Goal: Task Accomplishment & Management: Complete application form

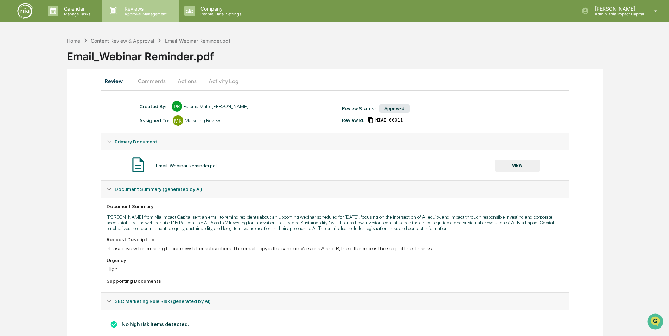
click at [137, 11] on p "Reviews" at bounding box center [144, 9] width 51 height 6
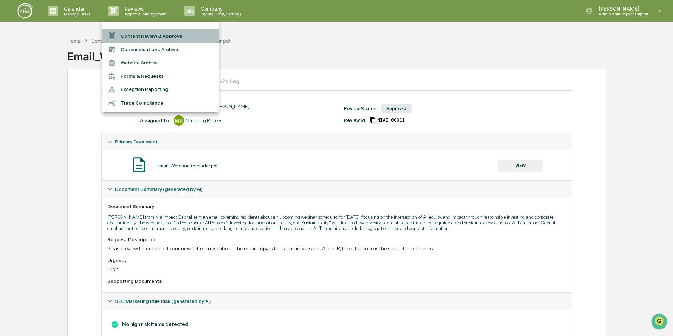
click at [133, 38] on li "Content Review & Approval" at bounding box center [160, 35] width 116 height 13
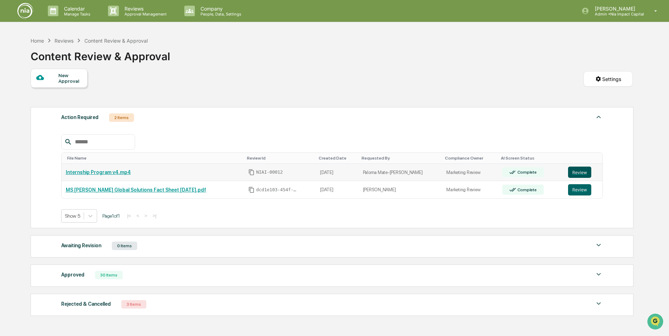
click at [571, 173] on button "Review" at bounding box center [579, 171] width 23 height 11
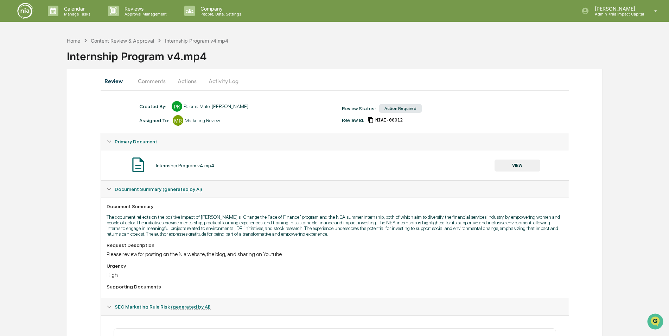
click at [188, 79] on button "Actions" at bounding box center [187, 80] width 32 height 17
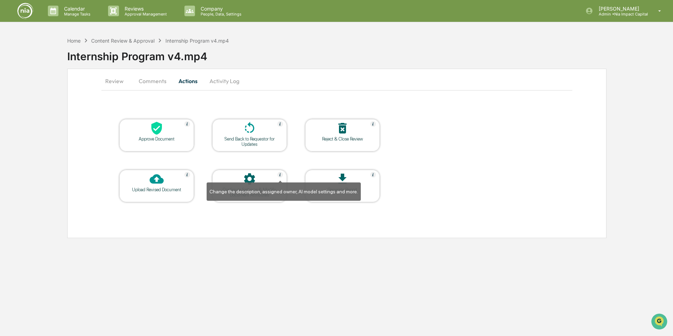
click at [280, 175] on img at bounding box center [280, 175] width 6 height 6
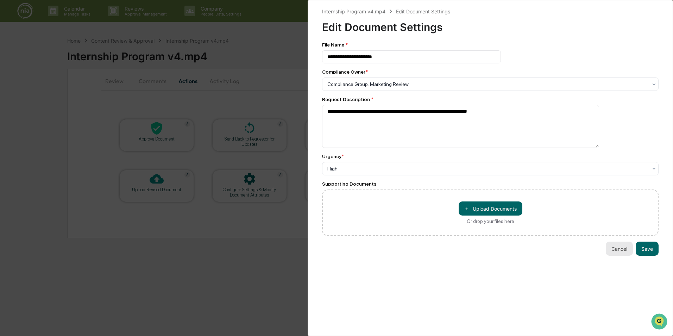
click at [616, 248] on button "Cancel" at bounding box center [618, 248] width 27 height 14
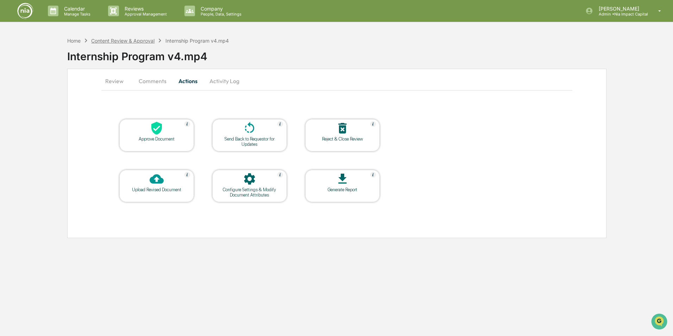
click at [142, 39] on div "Content Review & Approval" at bounding box center [122, 41] width 63 height 6
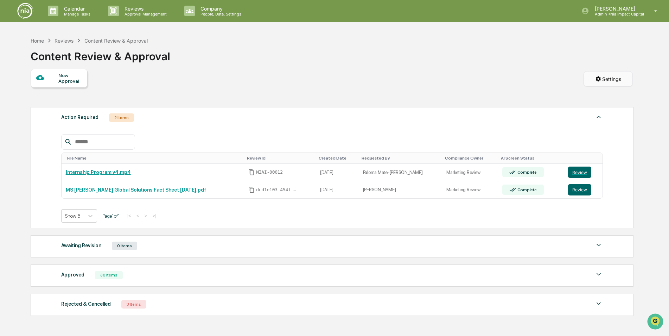
click at [610, 78] on html "Calendar Manage Tasks Reviews Approval Management Company People, Data, Setting…" at bounding box center [334, 168] width 669 height 336
click at [603, 112] on div "Form Settings" at bounding box center [609, 109] width 62 height 11
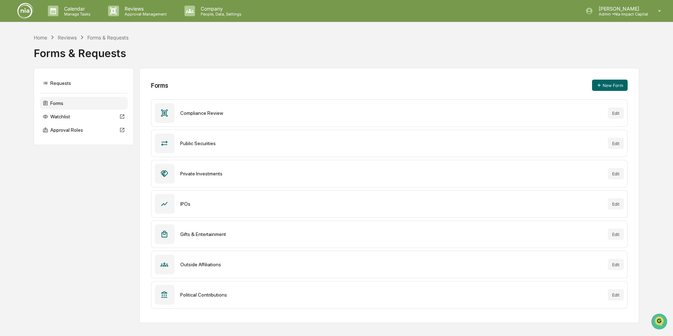
click at [663, 112] on div "Home Reviews Forms & Requests Forms & Requests Requests Forms Watchlist Approva…" at bounding box center [336, 177] width 673 height 289
click at [65, 86] on div "Requests" at bounding box center [84, 83] width 88 height 13
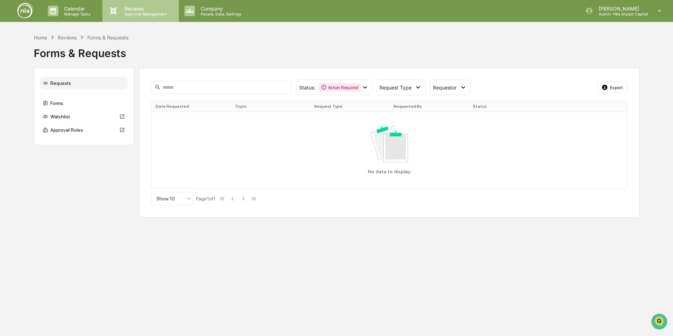
click at [138, 15] on p "Approval Management" at bounding box center [144, 14] width 51 height 5
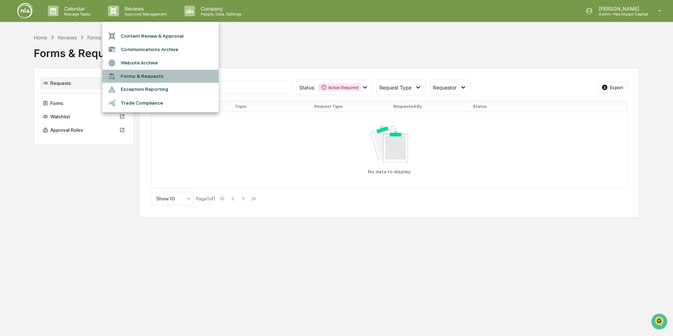
click at [129, 77] on li "Forms & Requests" at bounding box center [160, 76] width 116 height 13
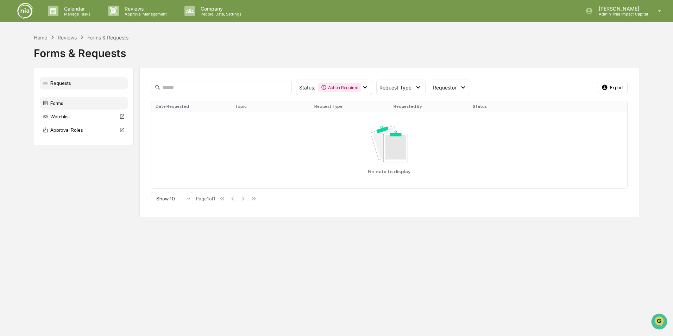
click at [71, 100] on div "Forms" at bounding box center [84, 103] width 88 height 13
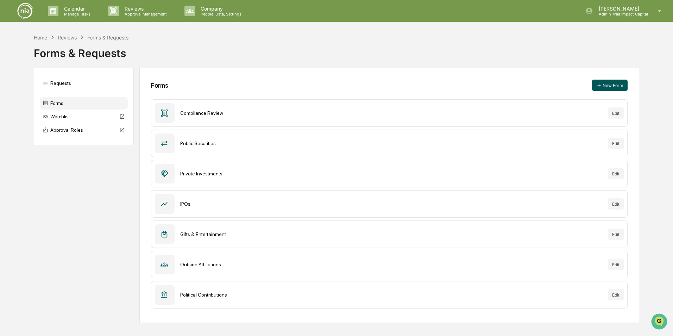
click at [612, 87] on button "New Form" at bounding box center [610, 85] width 36 height 11
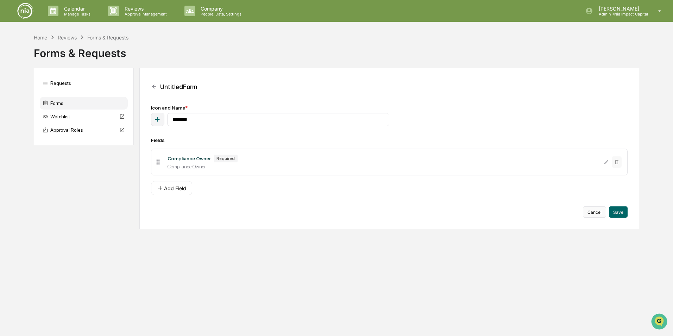
click at [591, 212] on button "Cancel" at bounding box center [594, 211] width 23 height 11
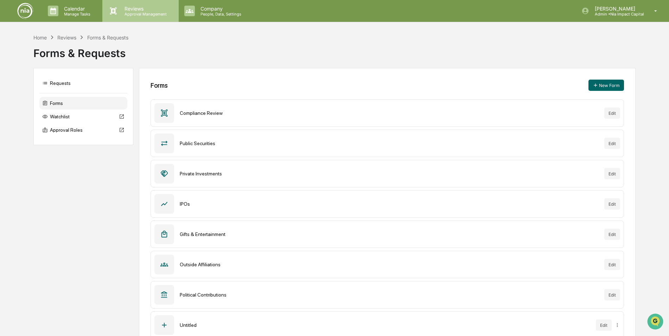
drag, startPoint x: 137, startPoint y: 14, endPoint x: 137, endPoint y: 18, distance: 3.5
click at [137, 18] on div "Reviews Approval Management" at bounding box center [140, 11] width 76 height 22
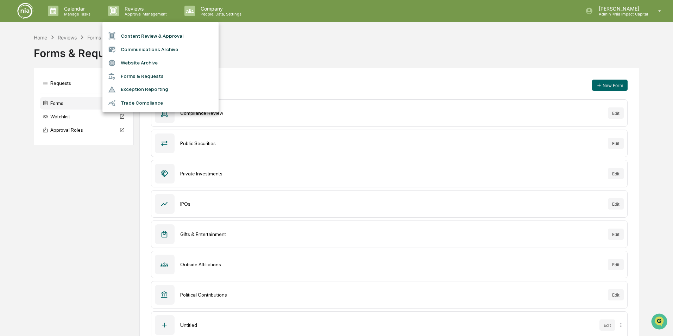
drag, startPoint x: 137, startPoint y: 18, endPoint x: 122, endPoint y: 12, distance: 15.9
click at [122, 12] on div at bounding box center [336, 168] width 673 height 336
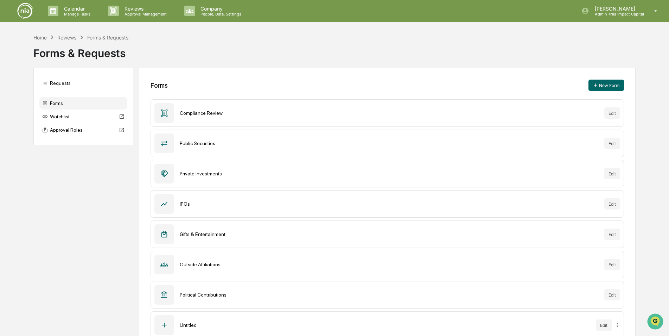
click at [122, 12] on p "Approval Management" at bounding box center [144, 14] width 51 height 5
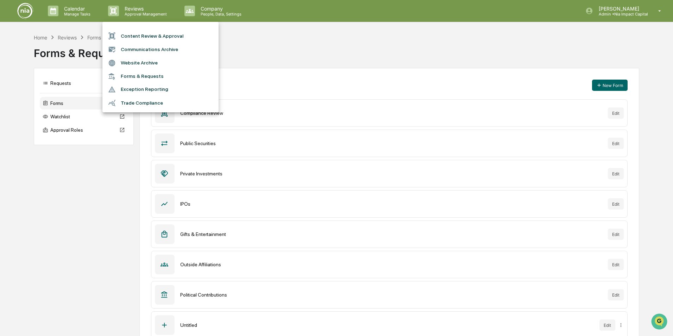
click at [139, 36] on li "Content Review & Approval" at bounding box center [160, 35] width 116 height 13
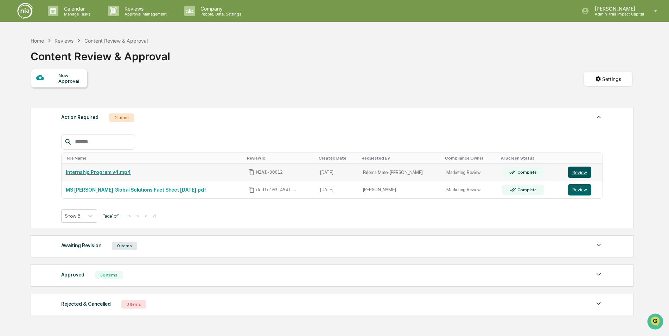
click at [572, 173] on button "Review" at bounding box center [579, 171] width 23 height 11
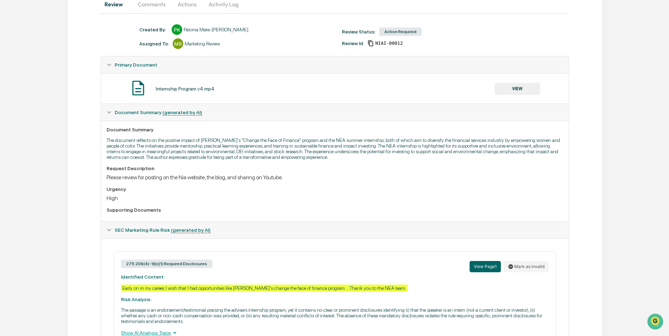
scroll to position [77, 0]
click at [311, 179] on div "Please review for posting on the Nia website, the blog, and sharing on Youtube." at bounding box center [335, 176] width 456 height 7
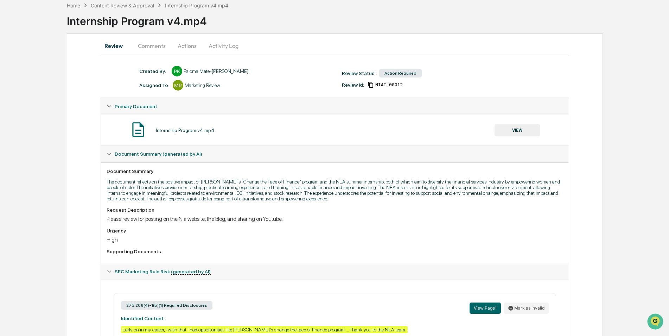
scroll to position [0, 0]
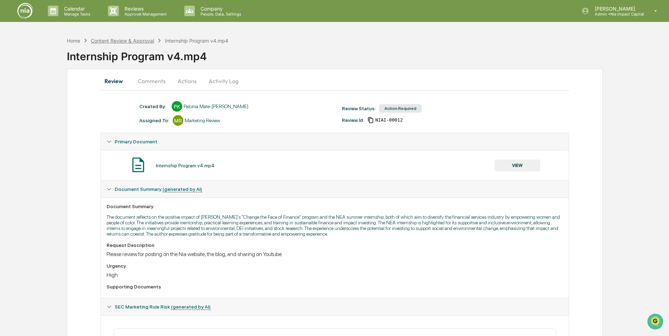
drag, startPoint x: 137, startPoint y: 40, endPoint x: 130, endPoint y: 40, distance: 7.0
click at [130, 40] on div "Content Review & Approval" at bounding box center [122, 41] width 63 height 6
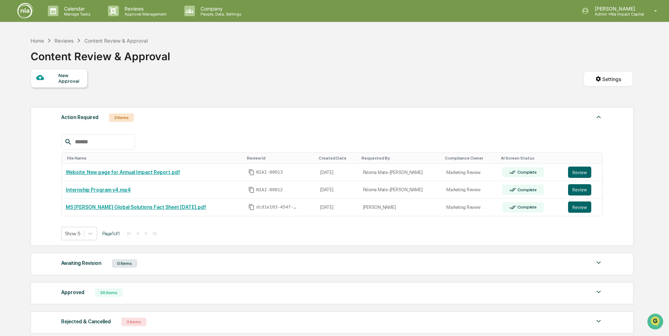
click at [72, 81] on div "New Approval" at bounding box center [70, 77] width 24 height 11
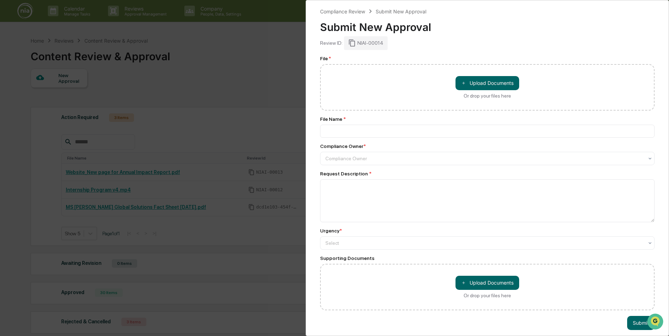
click at [263, 114] on div "Compliance Review Submit New Approval Submit New Approval Review ID: NIAI-00014…" at bounding box center [334, 168] width 669 height 336
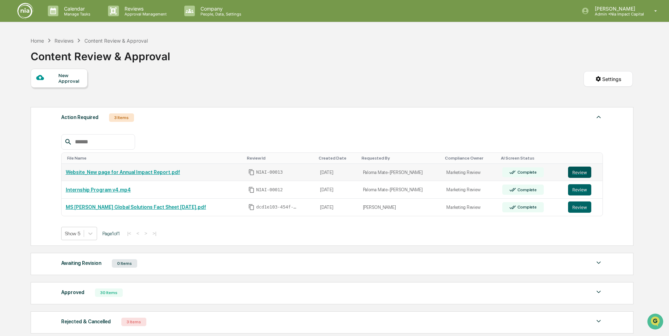
click at [572, 173] on button "Review" at bounding box center [579, 171] width 23 height 11
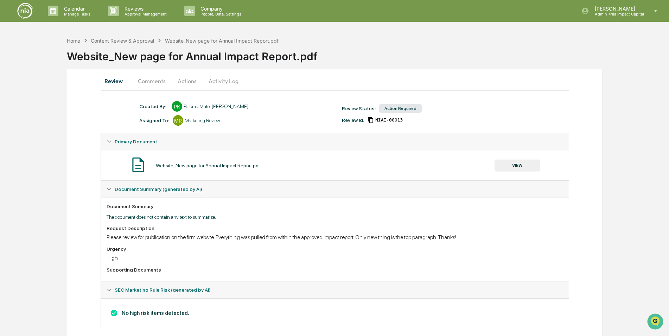
click at [524, 163] on button "VIEW" at bounding box center [518, 165] width 46 height 12
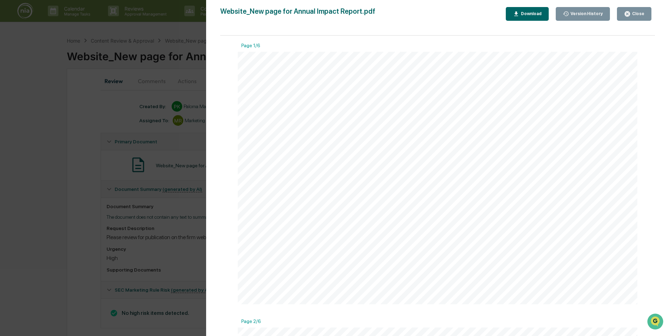
click at [636, 15] on div "Close" at bounding box center [638, 13] width 14 height 5
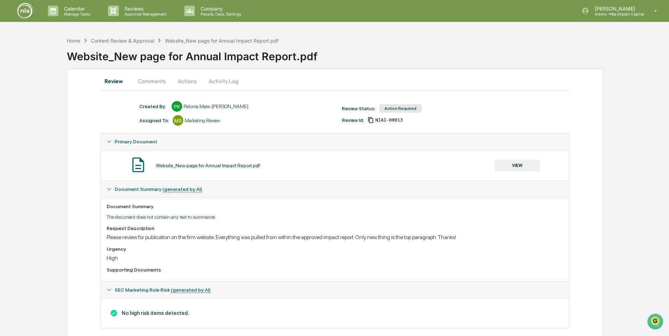
click at [502, 165] on button "VIEW" at bounding box center [518, 165] width 46 height 12
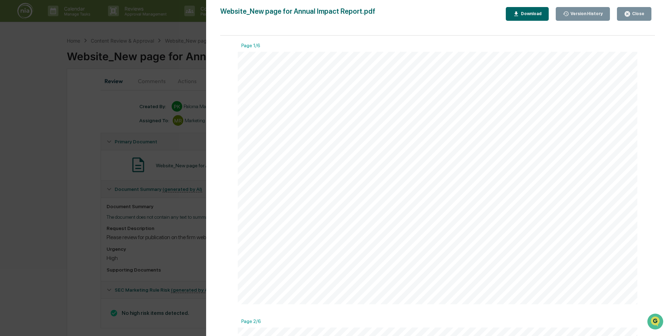
click at [636, 13] on div "Close" at bounding box center [638, 13] width 14 height 5
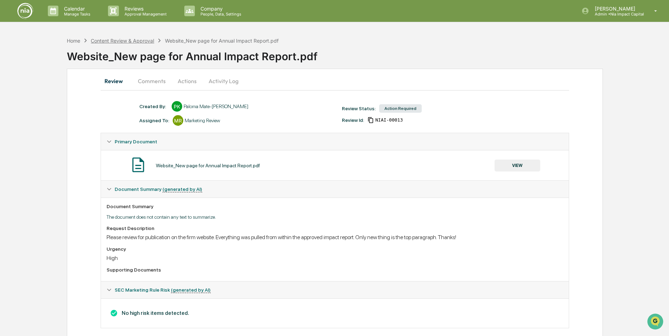
click at [145, 41] on div "Content Review & Approval" at bounding box center [122, 41] width 63 height 6
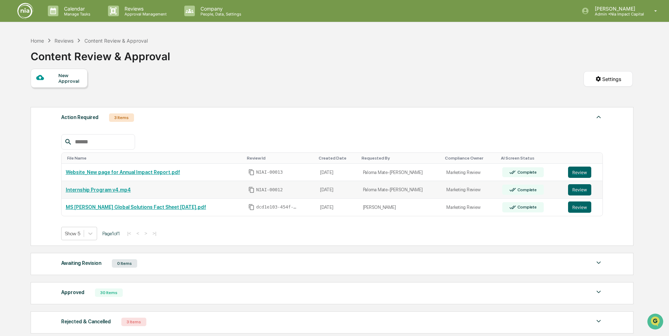
click at [105, 188] on link "Internship Program v4.mp4" at bounding box center [98, 190] width 65 height 6
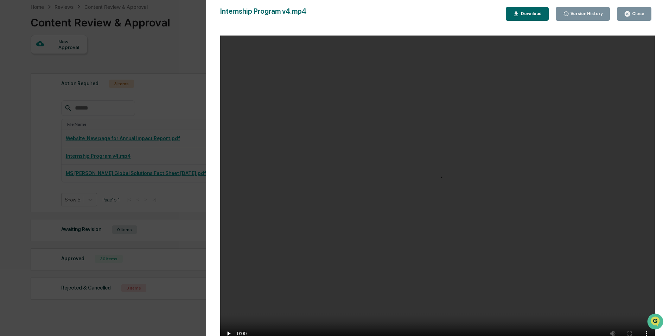
scroll to position [42, 0]
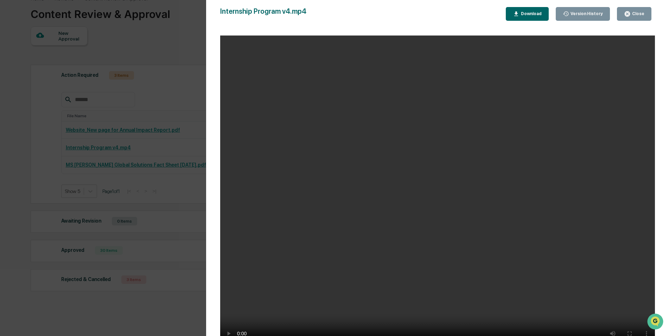
drag, startPoint x: 609, startPoint y: 139, endPoint x: 551, endPoint y: 102, distance: 68.3
click at [551, 102] on video "Your browser does not support the video tag." at bounding box center [437, 193] width 435 height 315
click at [635, 15] on div "Close" at bounding box center [638, 13] width 14 height 5
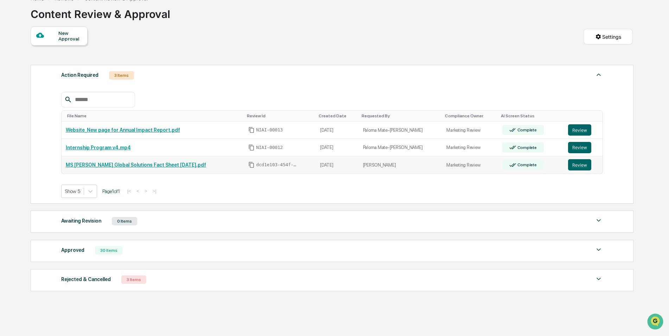
click at [134, 163] on link "MS [PERSON_NAME] Global Solutions Fact Sheet [DATE].pdf" at bounding box center [136, 165] width 140 height 6
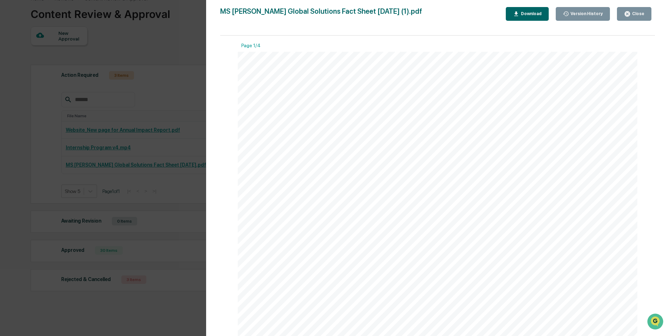
click at [530, 14] on div "Download" at bounding box center [531, 13] width 22 height 5
click at [637, 16] on div "Close" at bounding box center [638, 13] width 14 height 5
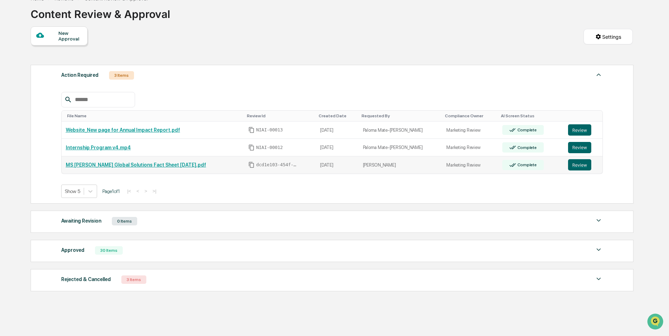
click at [165, 163] on link "MS [PERSON_NAME] Global Solutions Fact Sheet [DATE].pdf" at bounding box center [136, 165] width 140 height 6
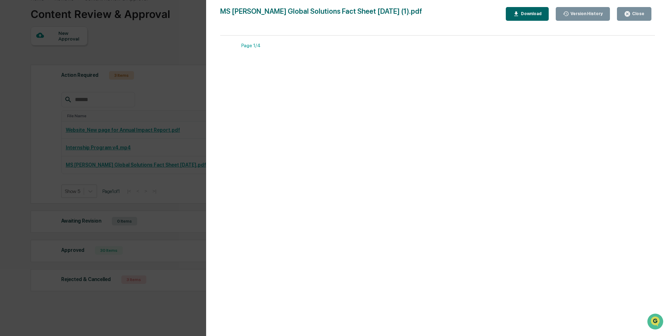
click at [635, 14] on div "Close" at bounding box center [638, 13] width 14 height 5
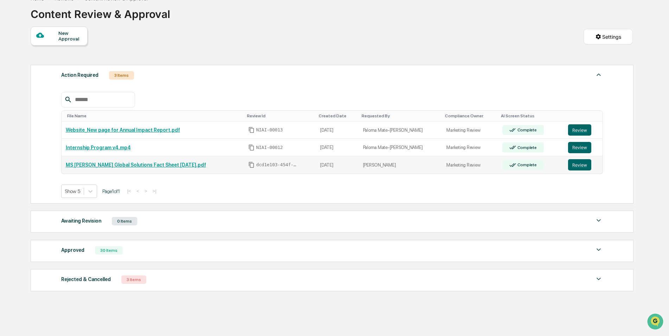
click at [159, 165] on link "MS [PERSON_NAME] Global Solutions Fact Sheet [DATE].pdf" at bounding box center [136, 165] width 140 height 6
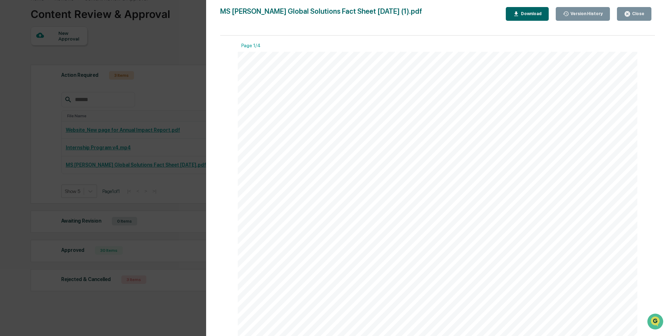
click at [636, 15] on div "Close" at bounding box center [638, 13] width 14 height 5
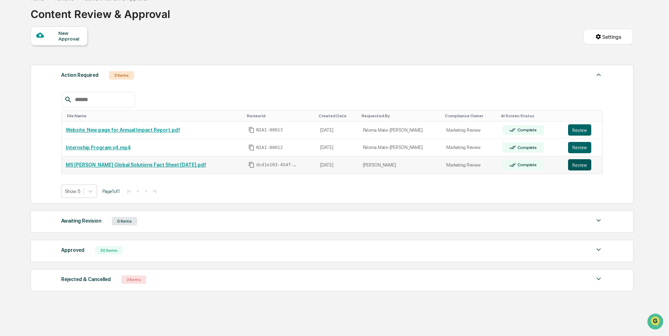
click at [573, 167] on button "Review" at bounding box center [579, 164] width 23 height 11
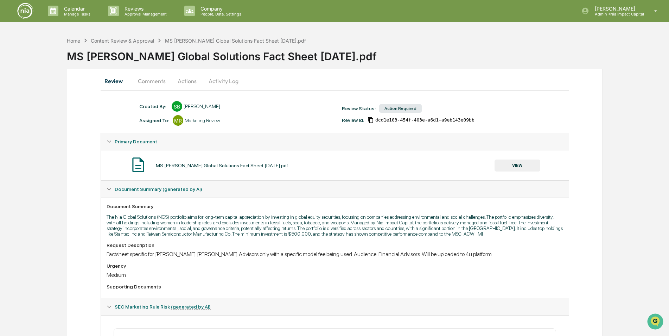
click at [183, 82] on button "Actions" at bounding box center [187, 80] width 32 height 17
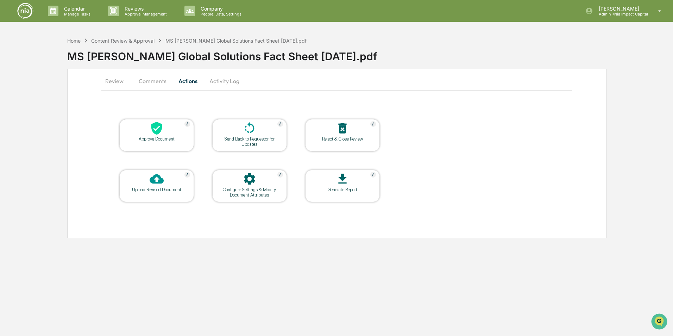
click at [222, 87] on button "Activity Log" at bounding box center [224, 80] width 41 height 17
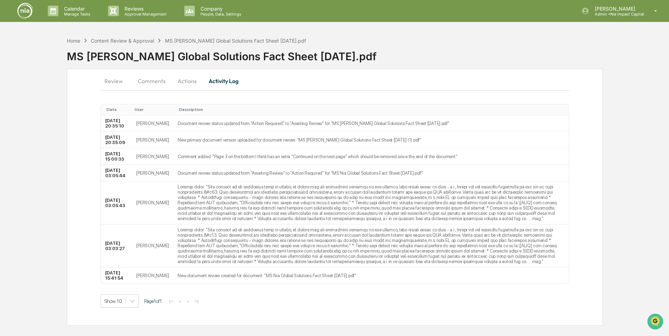
click at [153, 84] on button "Comments" at bounding box center [151, 80] width 39 height 17
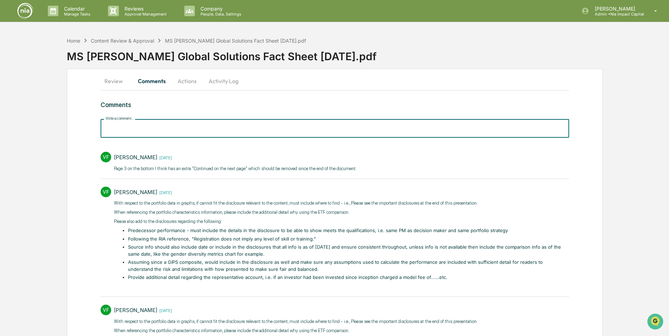
click at [164, 126] on input "Write a comment..." at bounding box center [335, 128] width 468 height 19
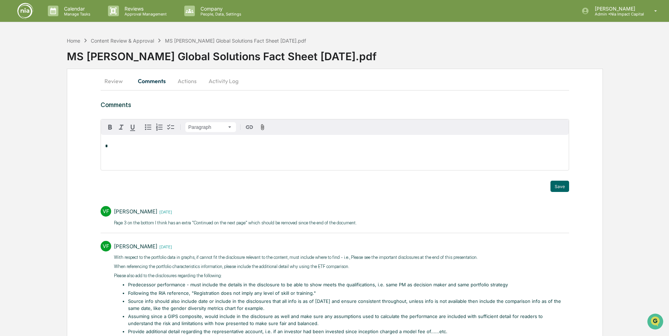
click at [112, 143] on div "*" at bounding box center [335, 152] width 468 height 35
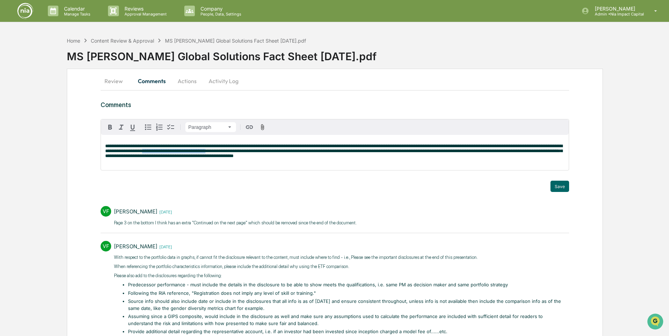
drag, startPoint x: 157, startPoint y: 150, endPoint x: 224, endPoint y: 152, distance: 67.9
click at [224, 152] on span "**********" at bounding box center [333, 151] width 457 height 14
click at [110, 129] on icon "button" at bounding box center [110, 127] width 8 height 8
click at [154, 145] on span "**********" at bounding box center [333, 148] width 457 height 9
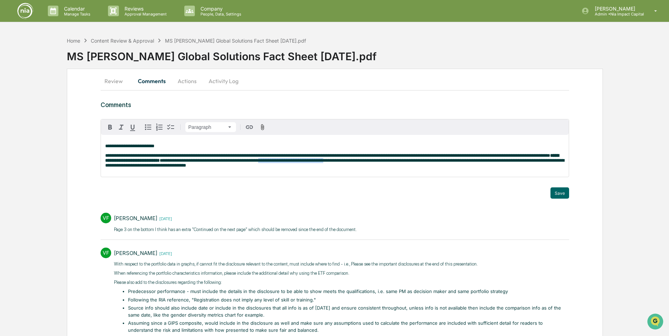
drag, startPoint x: 284, startPoint y: 161, endPoint x: 350, endPoint y: 163, distance: 66.5
click at [350, 163] on span "**********" at bounding box center [334, 162] width 459 height 9
click at [109, 126] on icon "button" at bounding box center [110, 127] width 4 height 5
click at [256, 166] on p "**********" at bounding box center [334, 160] width 459 height 15
click at [161, 147] on p "**********" at bounding box center [334, 146] width 459 height 5
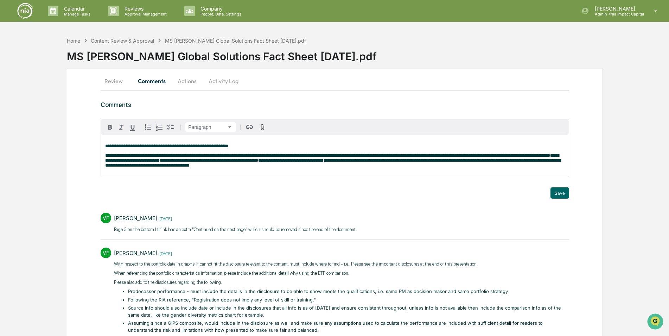
click at [255, 168] on p "**********" at bounding box center [334, 160] width 459 height 15
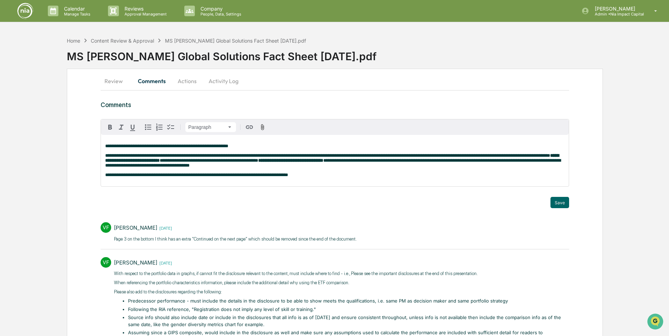
click at [284, 176] on span "**********" at bounding box center [196, 174] width 183 height 5
click at [292, 176] on p "**********" at bounding box center [334, 174] width 459 height 5
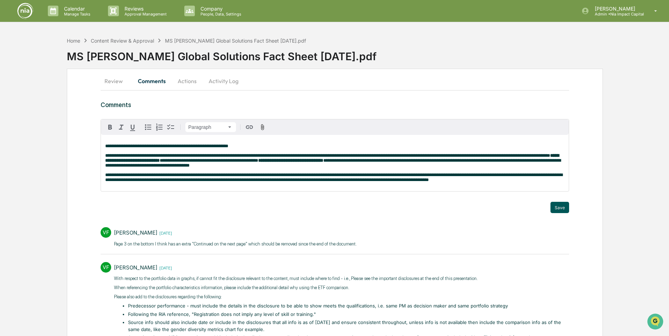
click at [559, 211] on button "Save" at bounding box center [560, 207] width 19 height 11
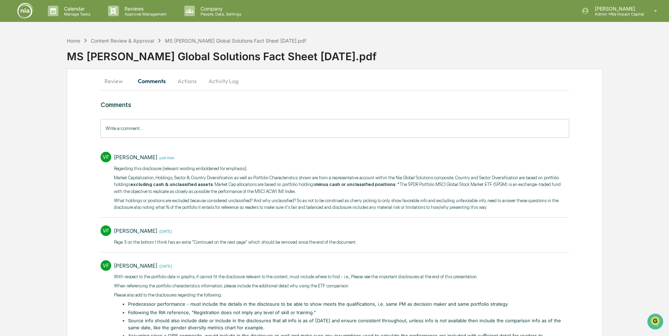
click at [191, 81] on button "Actions" at bounding box center [187, 80] width 32 height 17
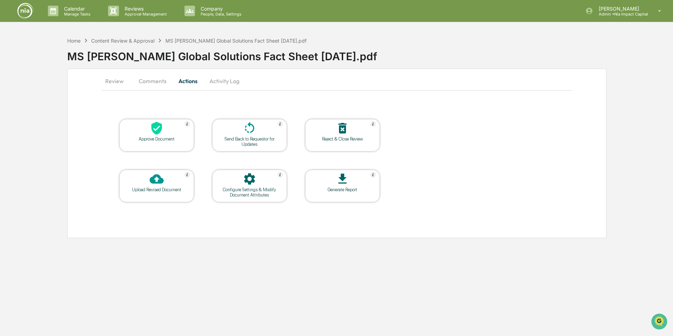
click at [238, 135] on div at bounding box center [249, 128] width 70 height 15
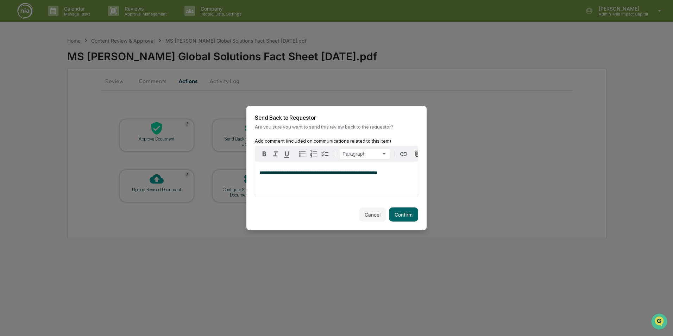
click at [269, 174] on span "**********" at bounding box center [318, 172] width 118 height 5
click at [280, 175] on p "**********" at bounding box center [336, 172] width 154 height 5
click at [410, 216] on button "Confirm" at bounding box center [403, 214] width 29 height 14
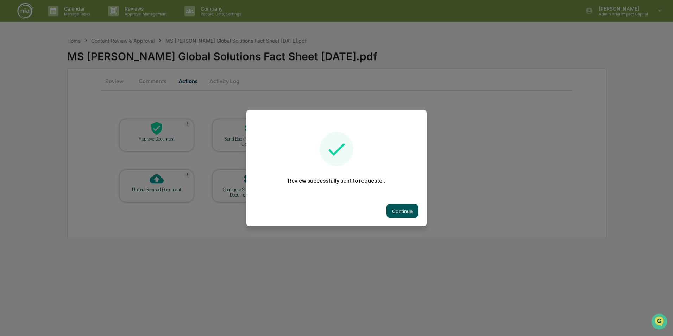
click at [401, 212] on button "Continue" at bounding box center [402, 211] width 32 height 14
